Goal: Information Seeking & Learning: Learn about a topic

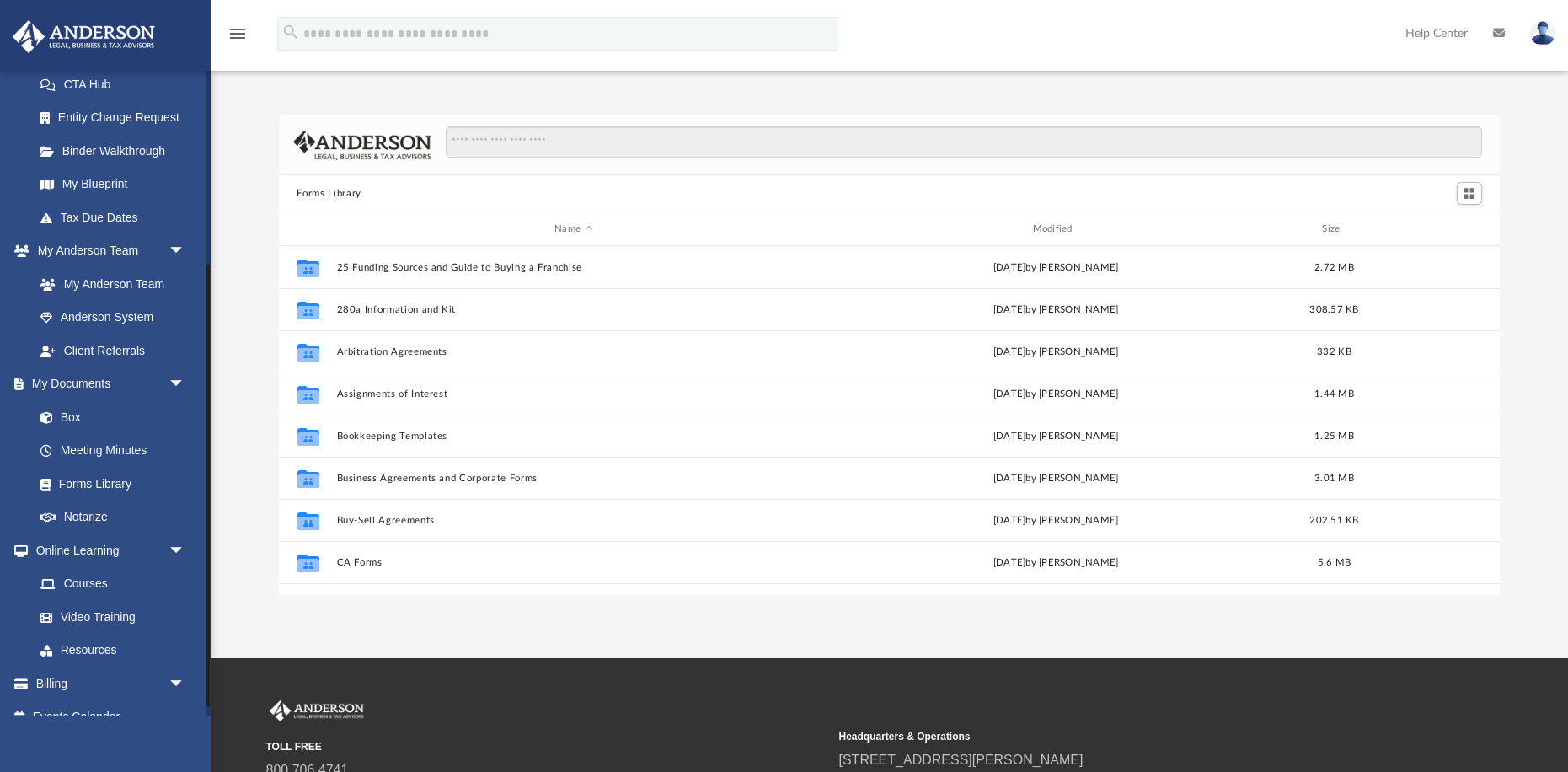
scroll to position [296, 0]
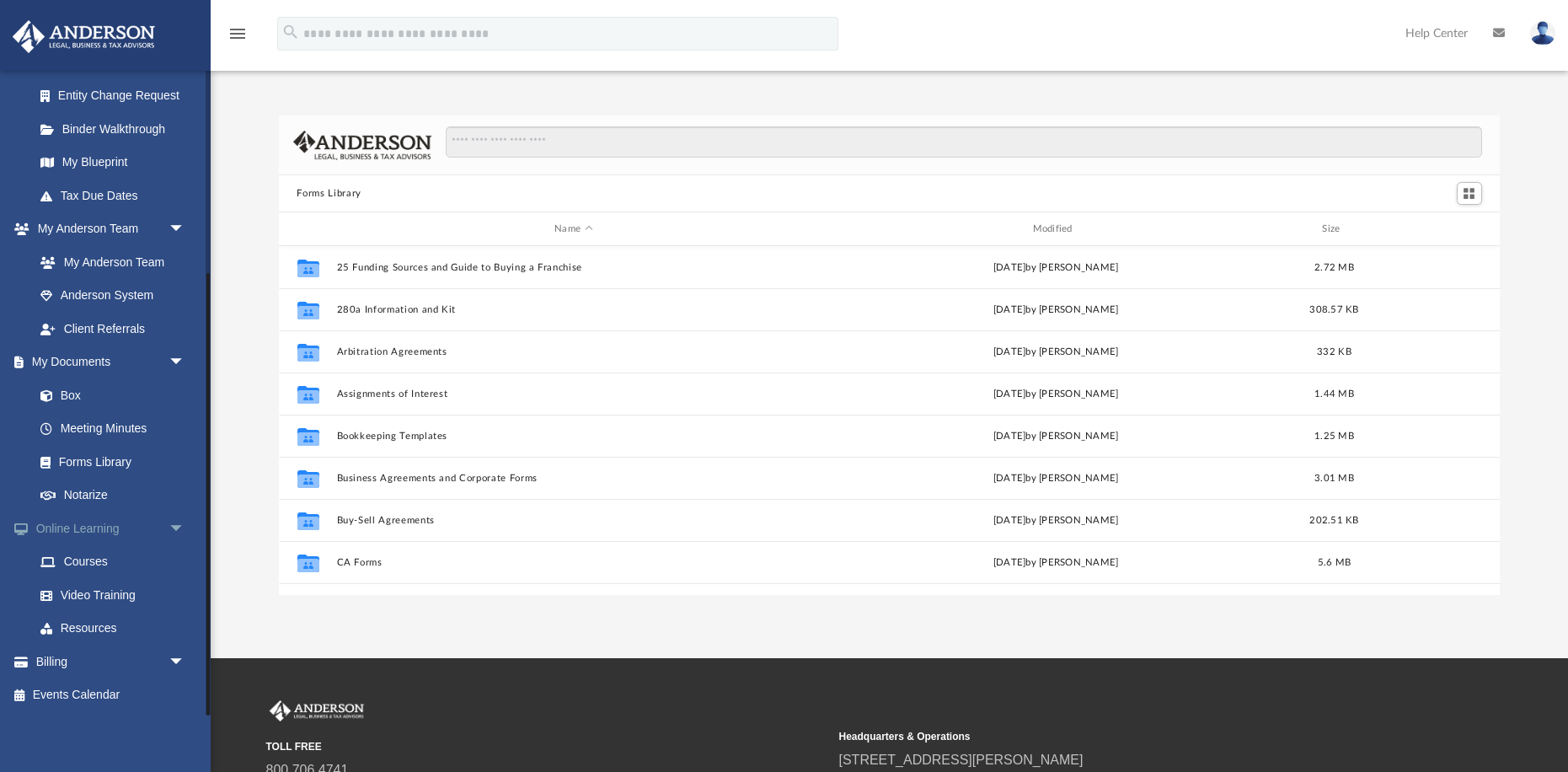
click at [178, 530] on span "arrow_drop_down" at bounding box center [185, 529] width 33 height 34
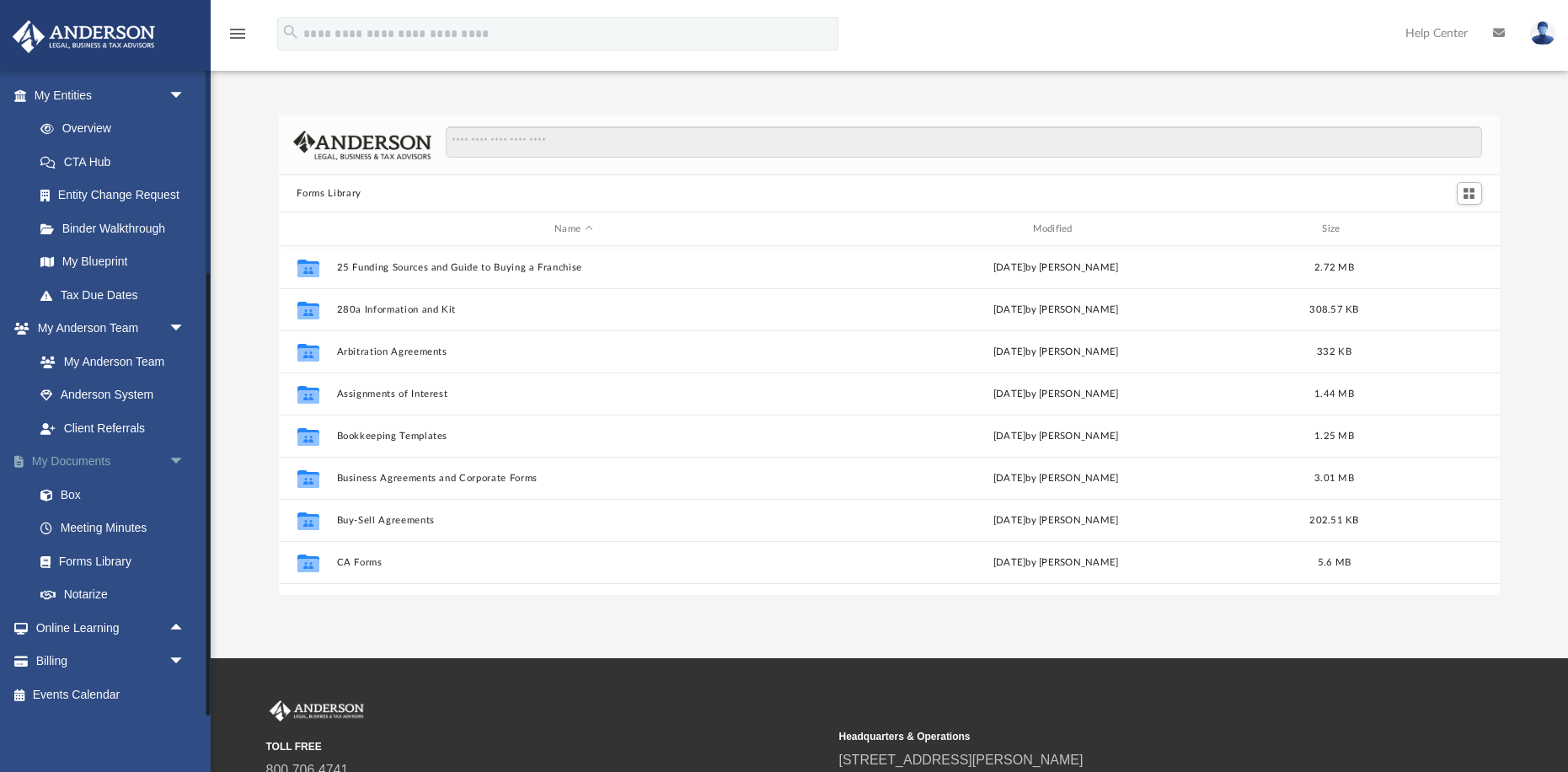
click at [178, 459] on span "arrow_drop_down" at bounding box center [185, 462] width 33 height 34
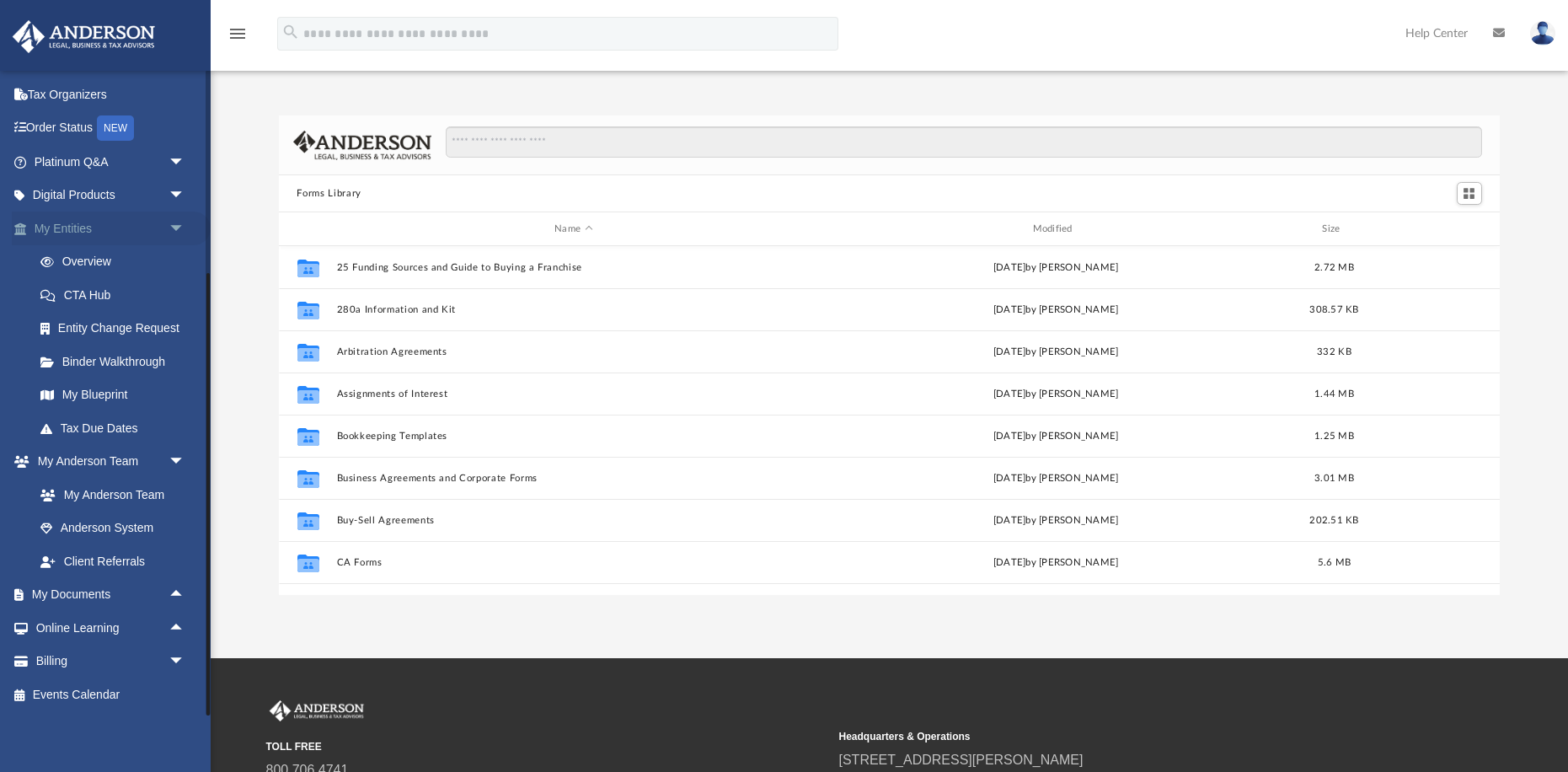
click at [176, 230] on span "arrow_drop_down" at bounding box center [185, 229] width 33 height 34
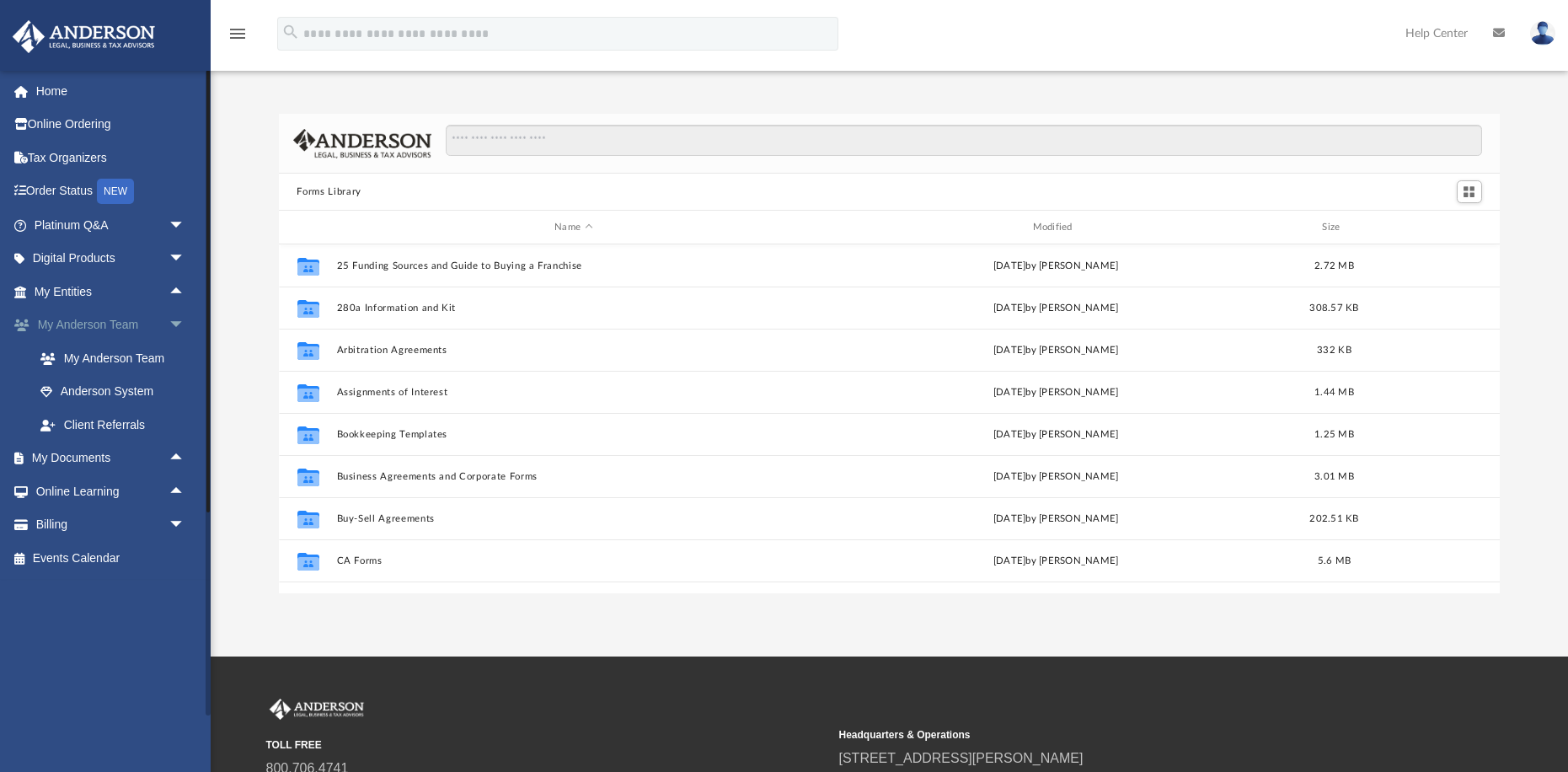
scroll to position [0, 0]
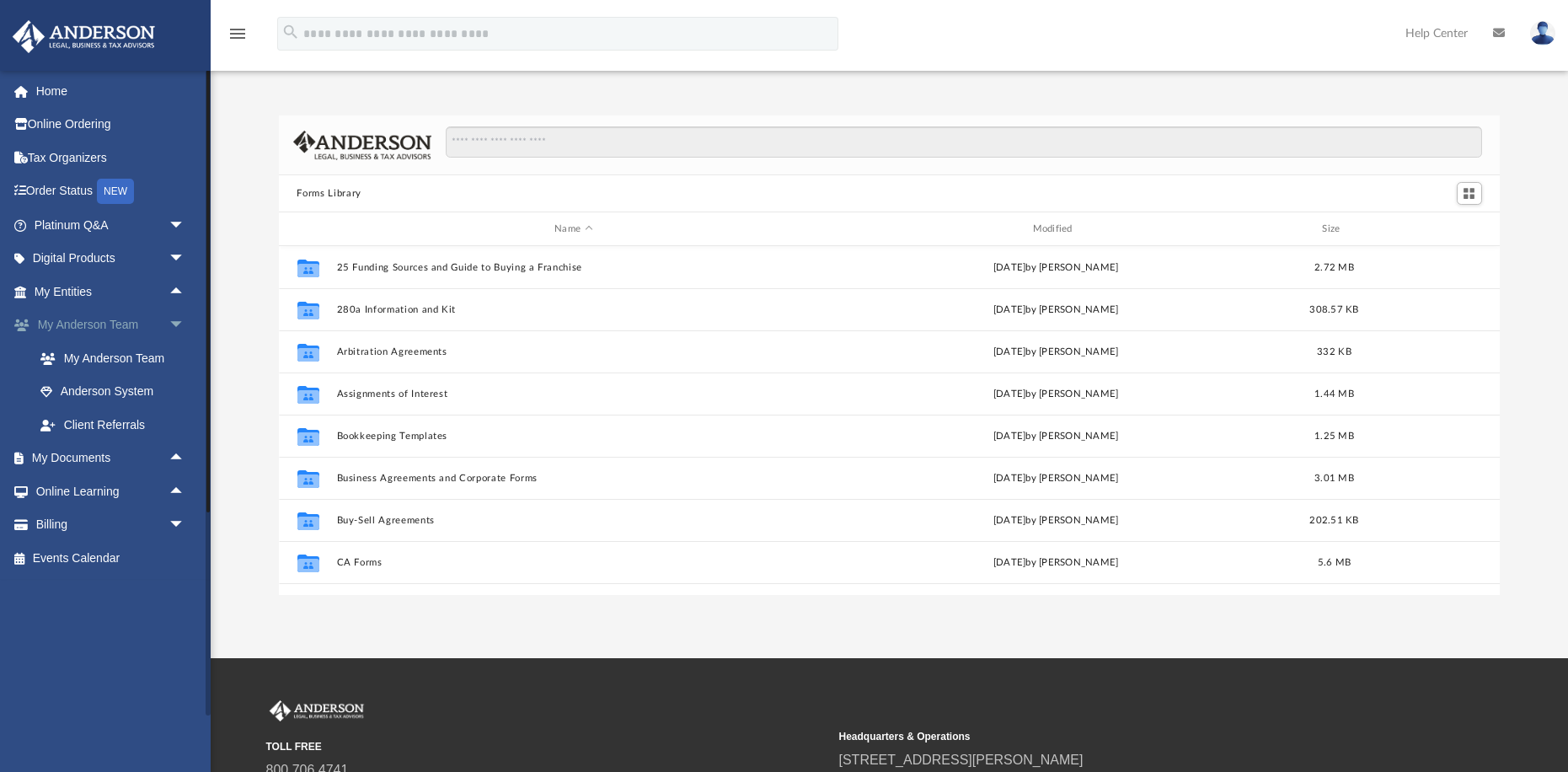
click at [176, 318] on span "arrow_drop_down" at bounding box center [185, 326] width 33 height 34
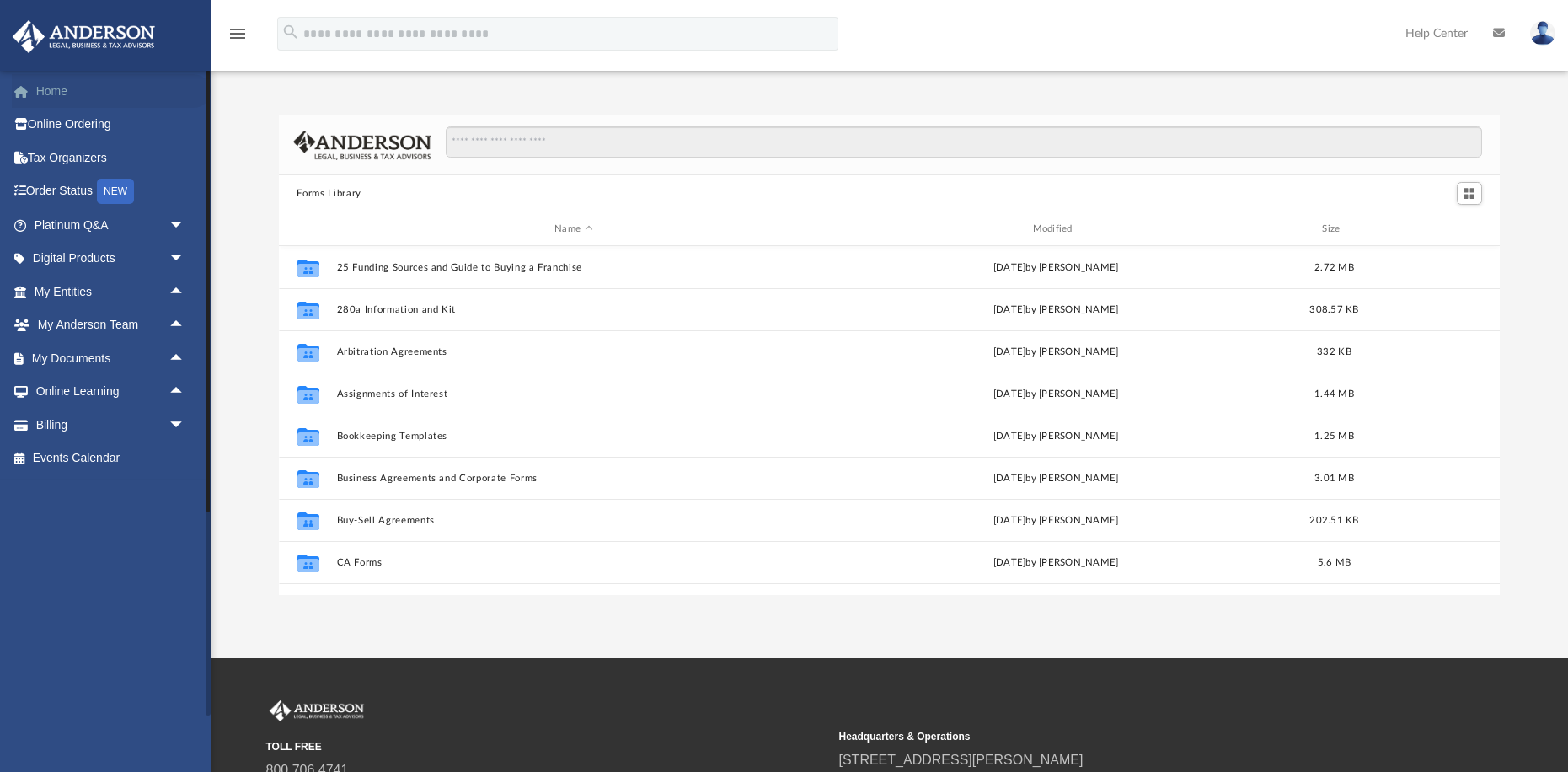
click at [52, 90] on link "Home" at bounding box center [111, 91] width 199 height 33
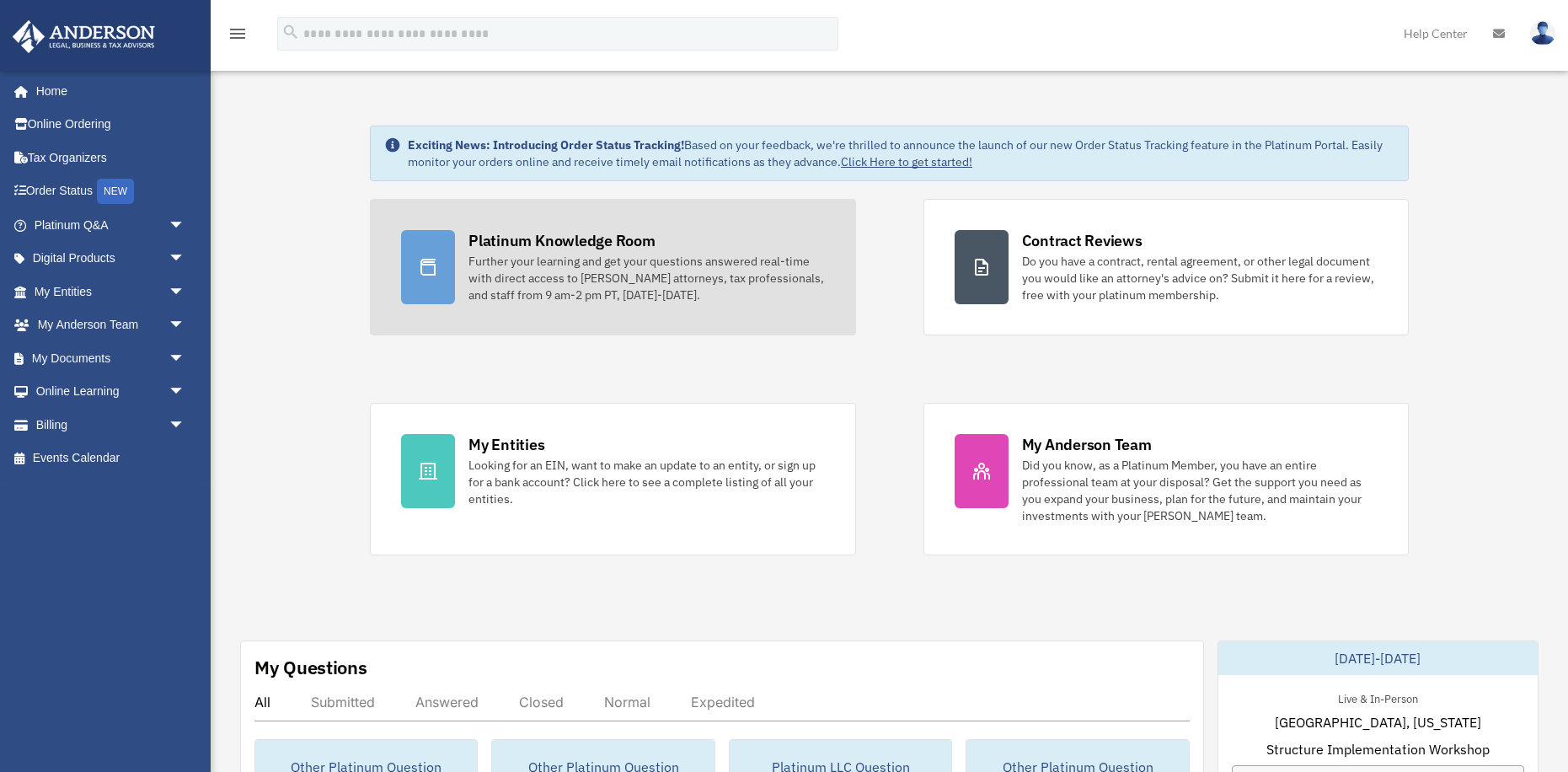
click at [583, 280] on div "Further your learning and get your questions answered real-time with direct acc…" at bounding box center [646, 278] width 355 height 51
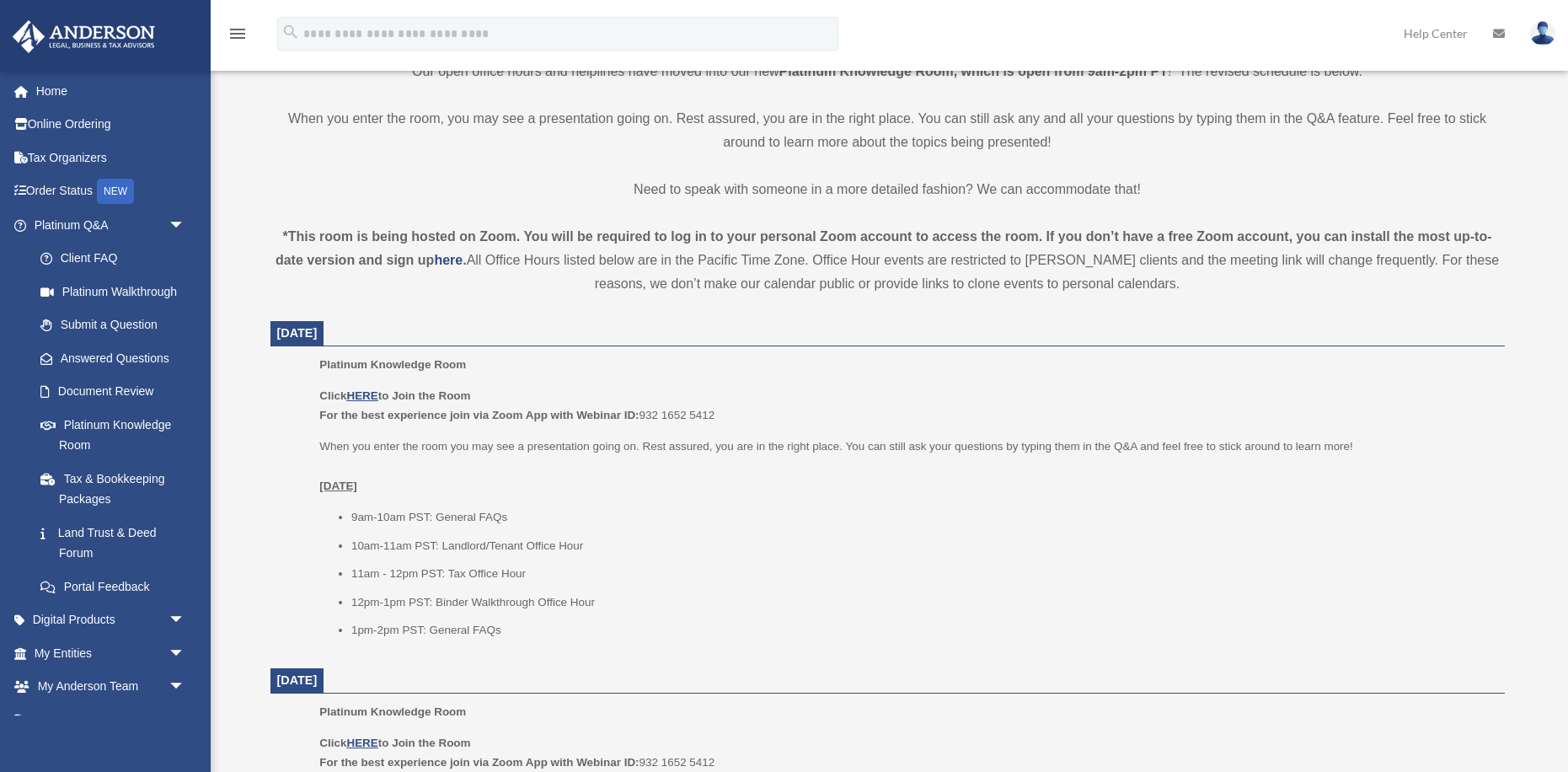
scroll to position [447, 0]
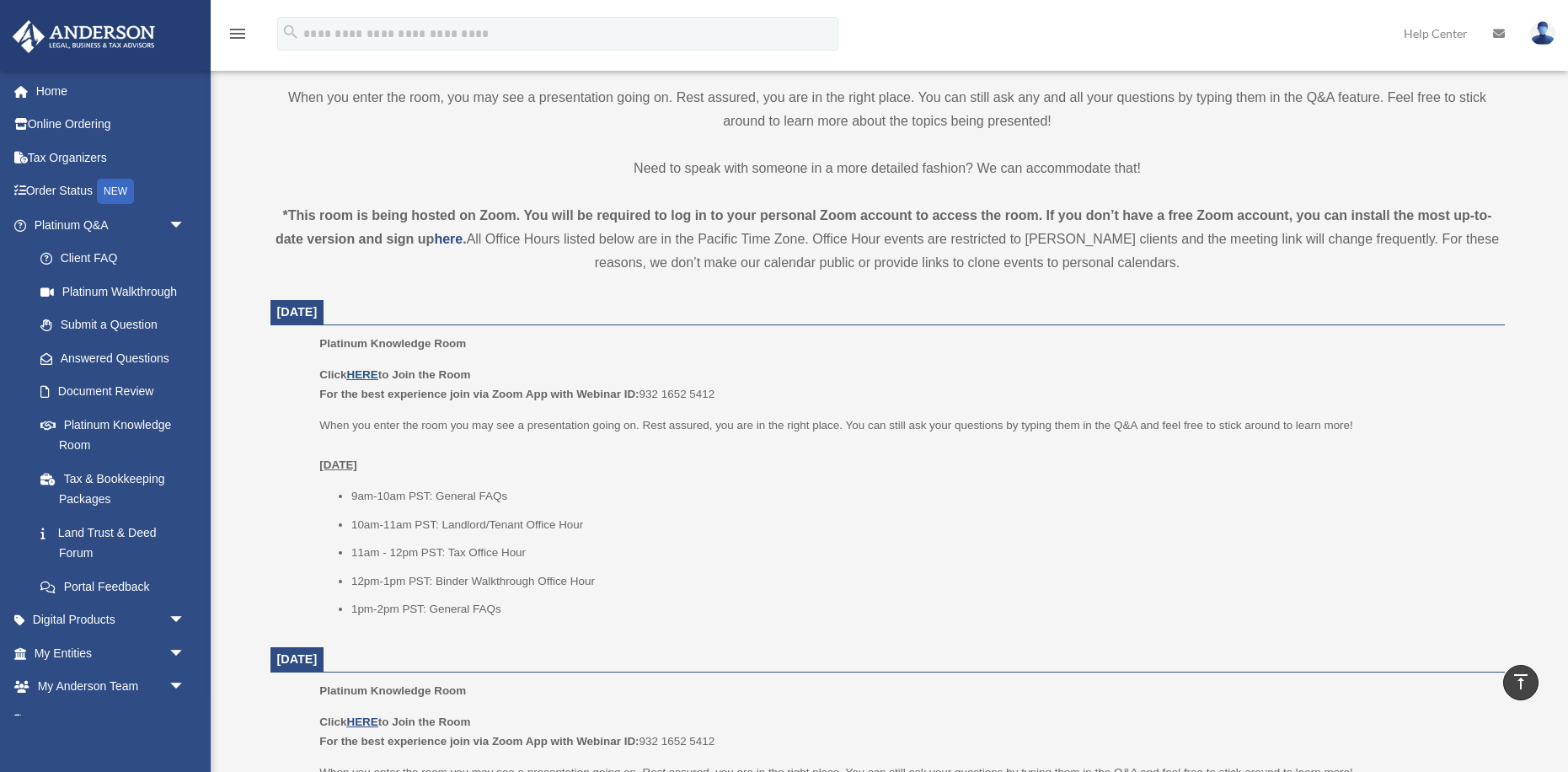
click at [364, 377] on u "HERE" at bounding box center [362, 375] width 32 height 12
